Goal: Information Seeking & Learning: Compare options

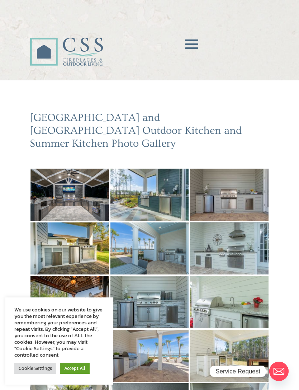
click at [62, 186] on img at bounding box center [69, 195] width 78 height 52
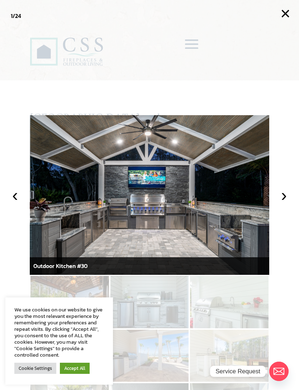
click at [280, 202] on button "›" at bounding box center [284, 195] width 16 height 16
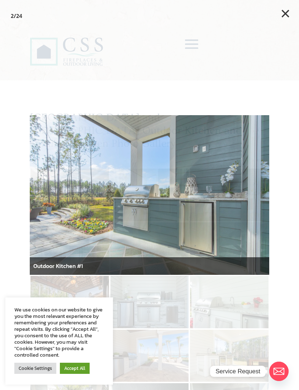
click at [286, 207] on div "Ormond Beach and Jacksonville Outdoor Kitchen and Summer Kitchen Photo Gallery …" at bounding box center [149, 388] width 299 height 554
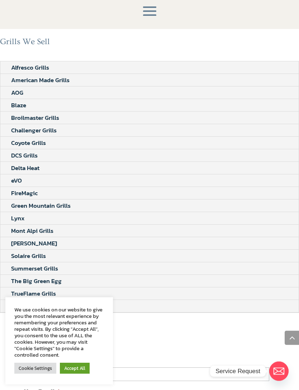
scroll to position [642, 0]
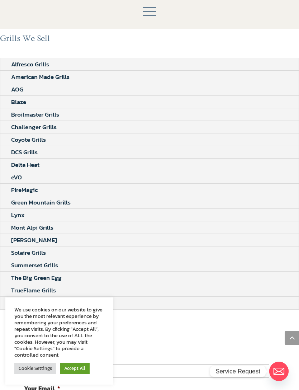
click at [34, 184] on link "FireMagic" at bounding box center [24, 190] width 48 height 12
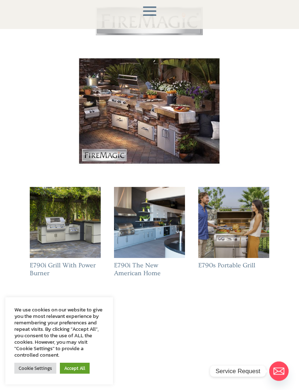
scroll to position [253, 0]
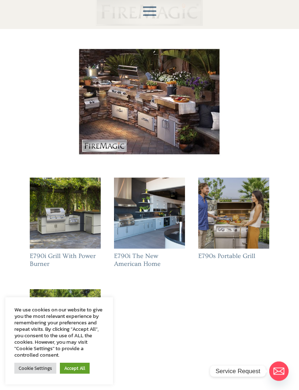
click at [157, 216] on img at bounding box center [149, 213] width 71 height 71
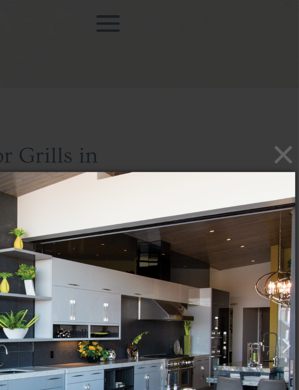
scroll to position [0, 0]
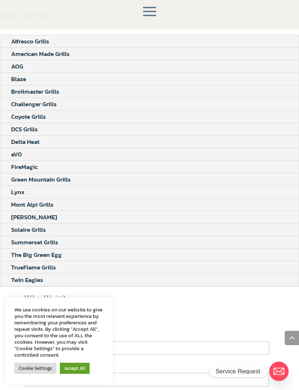
click at [24, 261] on link "TrueFlame Grills" at bounding box center [33, 267] width 66 height 12
click at [25, 249] on link "The Big Green Egg" at bounding box center [36, 255] width 72 height 12
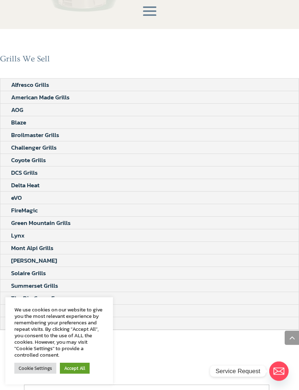
scroll to position [779, 0]
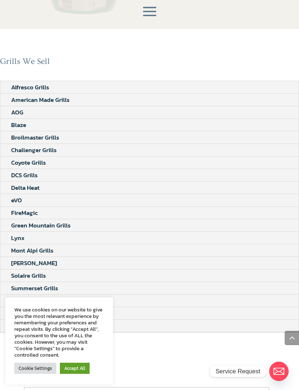
click at [18, 207] on link "FireMagic" at bounding box center [24, 213] width 48 height 12
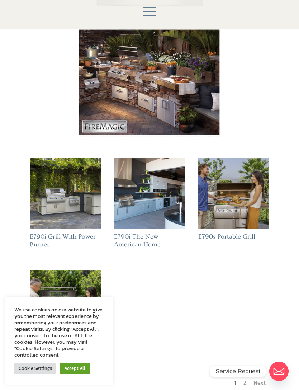
scroll to position [271, 0]
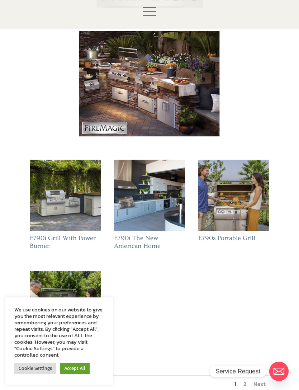
click at [52, 181] on img at bounding box center [65, 195] width 71 height 71
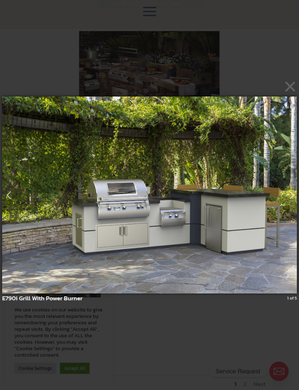
click at [50, 225] on img at bounding box center [149, 194] width 295 height 225
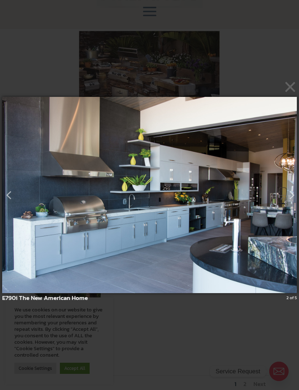
click at [61, 233] on img at bounding box center [149, 194] width 295 height 225
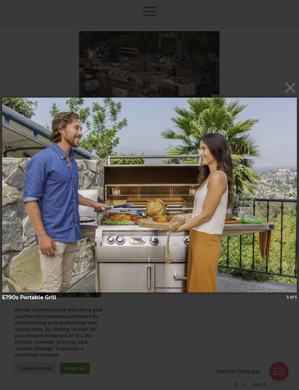
click at [61, 227] on img at bounding box center [149, 194] width 295 height 223
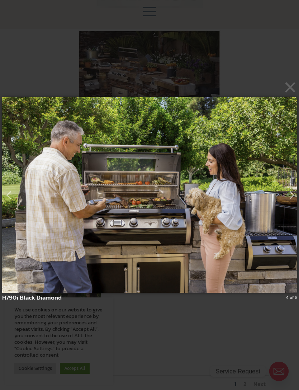
click at [57, 231] on img at bounding box center [149, 195] width 295 height 224
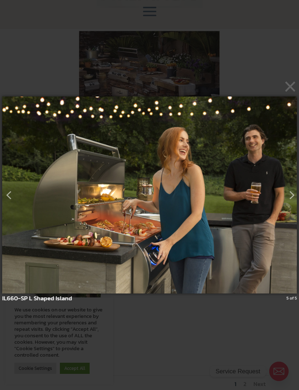
click at [55, 229] on img at bounding box center [149, 194] width 295 height 225
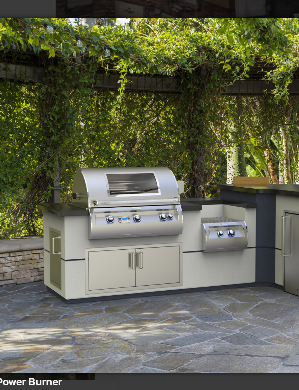
click at [98, 226] on div "× E790i Grill With Power Burner 1 of 5 Loading..." at bounding box center [149, 195] width 299 height 390
